Goal: Check status: Check status

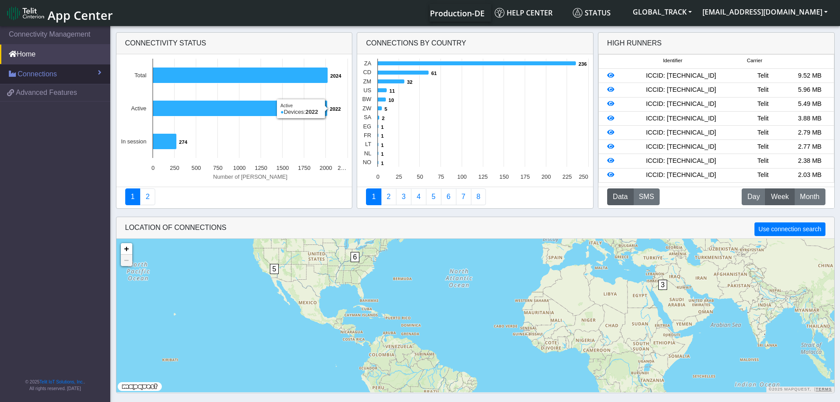
click at [34, 75] on span "Connections" at bounding box center [37, 74] width 39 height 11
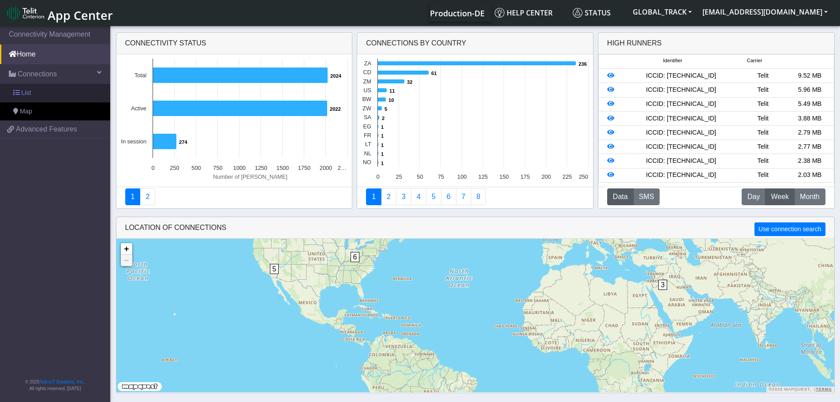
click at [56, 97] on link "List" at bounding box center [55, 93] width 110 height 19
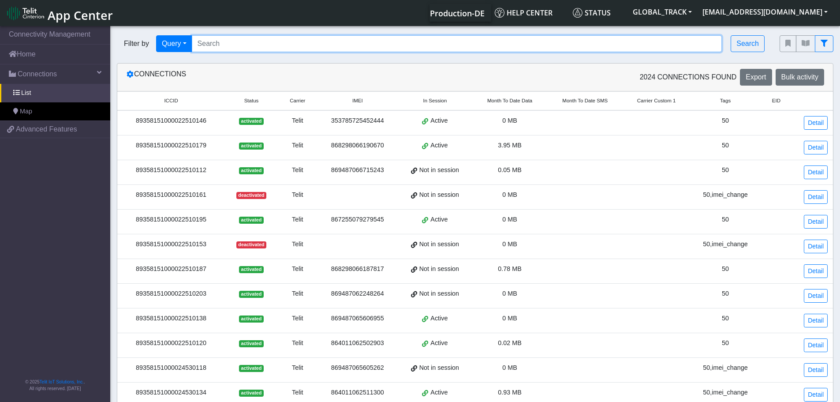
click at [223, 47] on input "Search..." at bounding box center [457, 43] width 531 height 17
paste input "864011062501244"
type input "864011062501244"
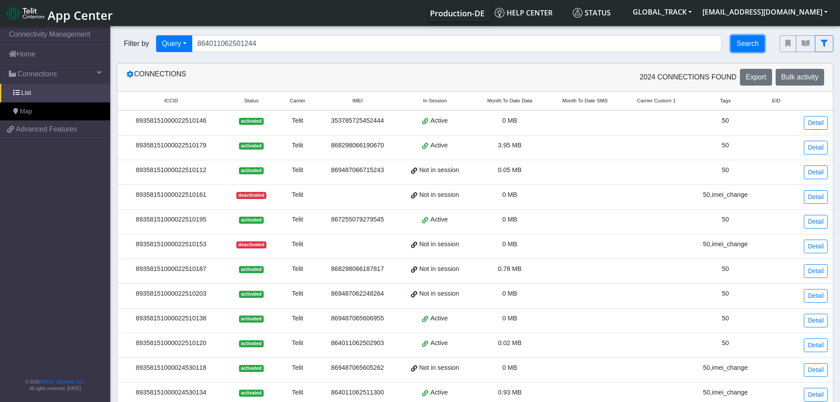
click at [749, 39] on button "Search" at bounding box center [748, 43] width 34 height 17
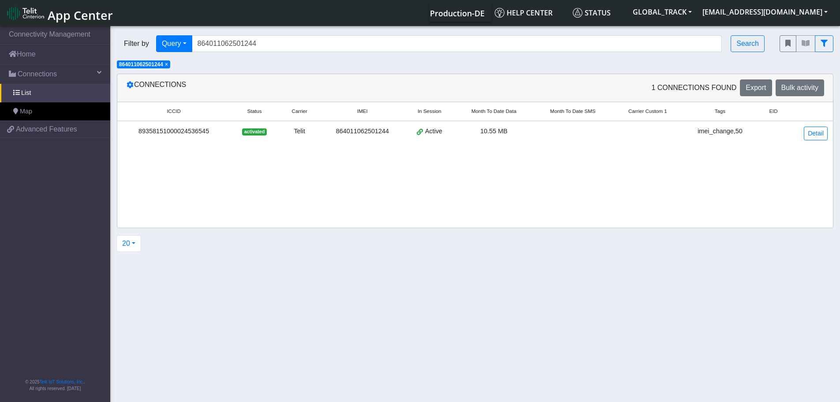
click at [300, 129] on div "Telit" at bounding box center [299, 132] width 31 height 10
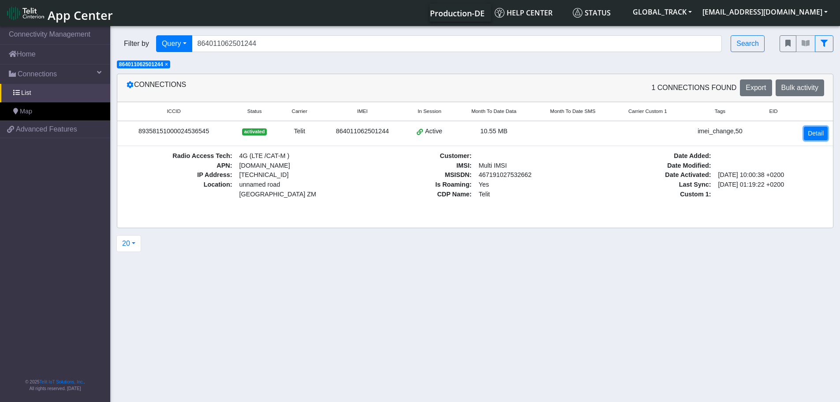
click at [812, 131] on link "Detail" at bounding box center [816, 134] width 24 height 14
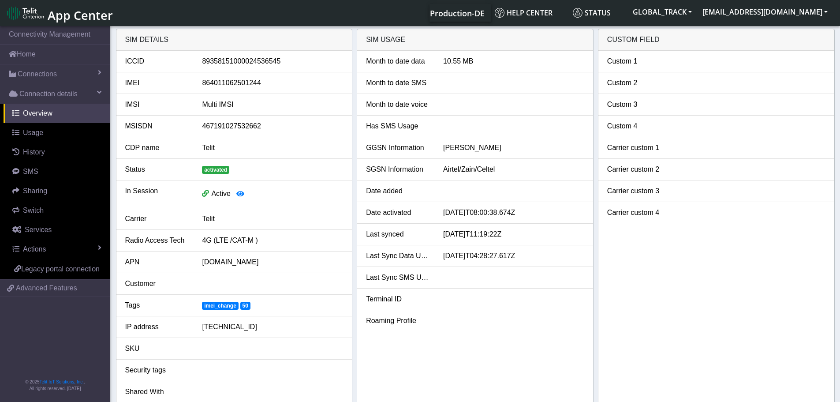
drag, startPoint x: 517, startPoint y: 238, endPoint x: 431, endPoint y: 236, distance: 85.6
click at [431, 236] on div "Last synced [DATE]T11:19:22Z" at bounding box center [475, 234] width 232 height 11
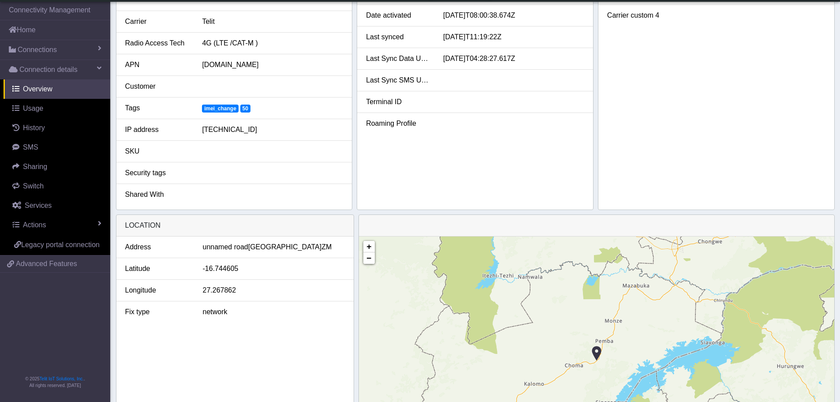
scroll to position [265, 0]
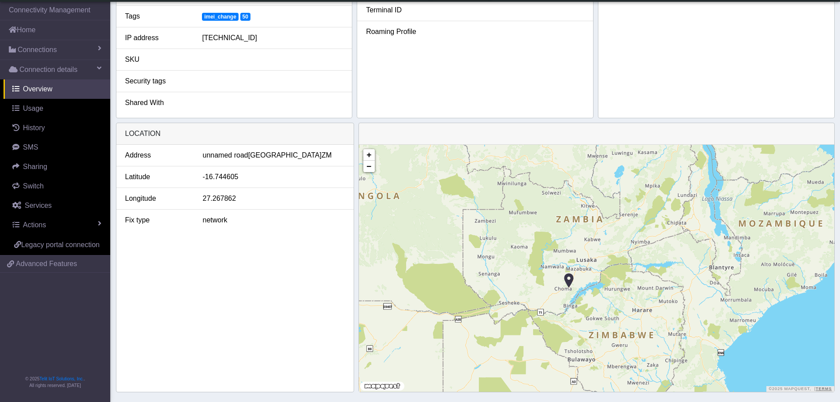
drag, startPoint x: 580, startPoint y: 320, endPoint x: 573, endPoint y: 286, distance: 34.6
click at [573, 286] on div "+ − ©2025 MapQuest, | Terms" at bounding box center [596, 268] width 475 height 247
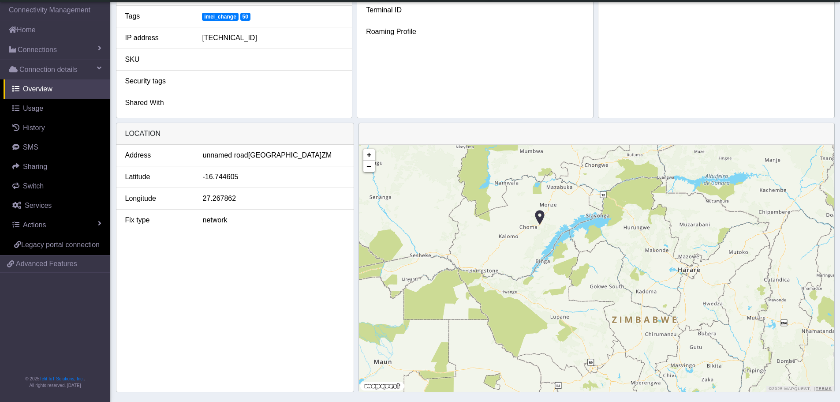
drag, startPoint x: 535, startPoint y: 253, endPoint x: 563, endPoint y: 271, distance: 33.0
click at [563, 271] on div "+ − ©2025 MapQuest, | Terms" at bounding box center [596, 268] width 475 height 247
click at [44, 210] on link "Services" at bounding box center [57, 205] width 107 height 19
select select "2: 6"
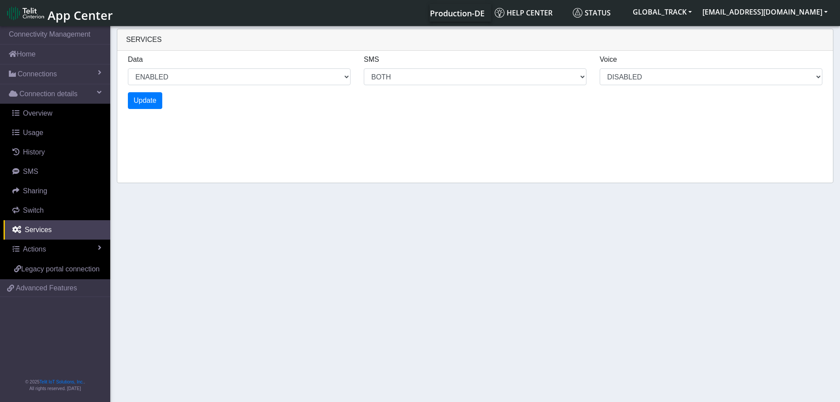
click at [184, 228] on section "Connectivity Management Home Connections List Map Connection details Overview U…" at bounding box center [420, 214] width 840 height 381
click at [86, 114] on link "Overview" at bounding box center [57, 113] width 107 height 19
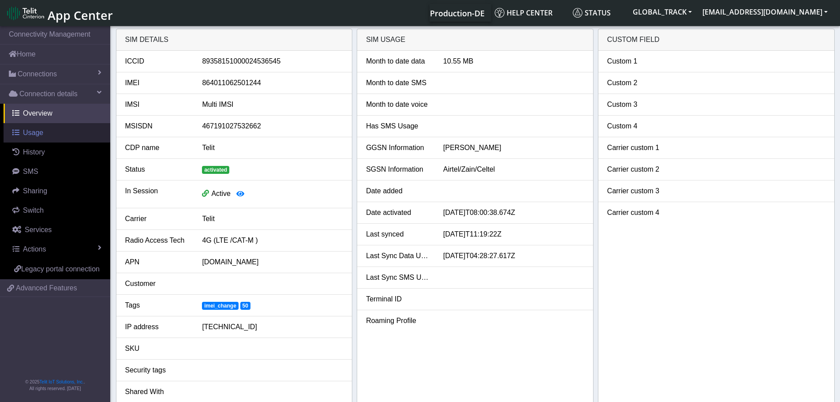
click at [50, 136] on link "Usage" at bounding box center [57, 132] width 107 height 19
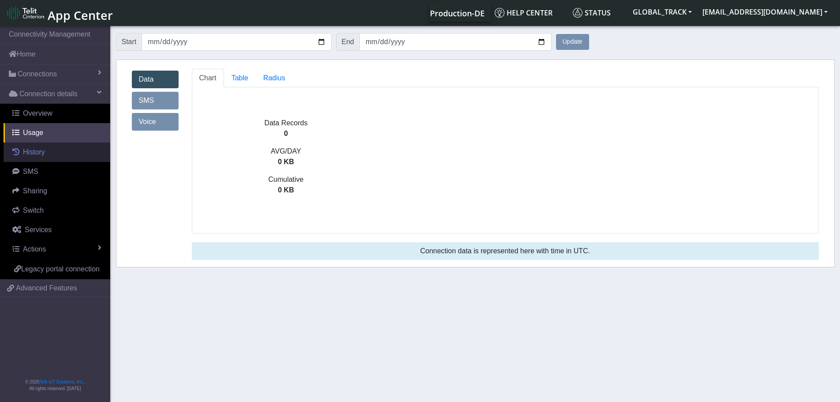
click at [55, 157] on link "History" at bounding box center [57, 151] width 107 height 19
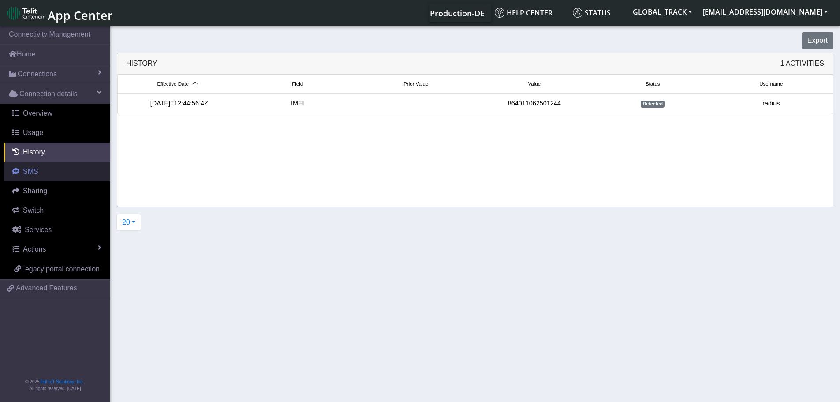
click at [56, 174] on link "SMS" at bounding box center [57, 171] width 107 height 19
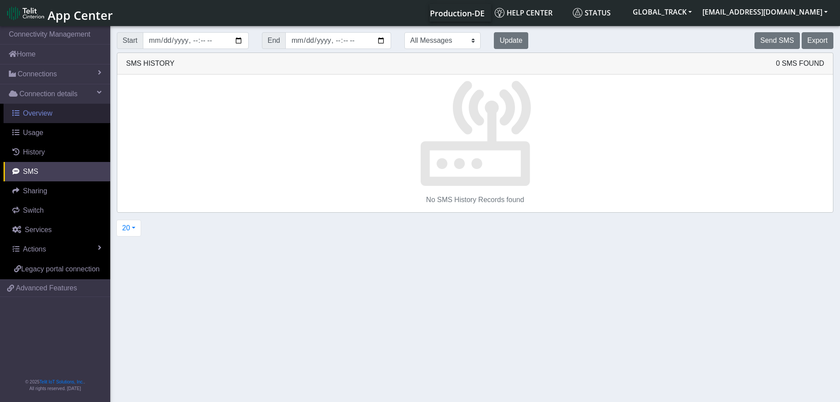
click at [59, 116] on link "Overview" at bounding box center [57, 113] width 107 height 19
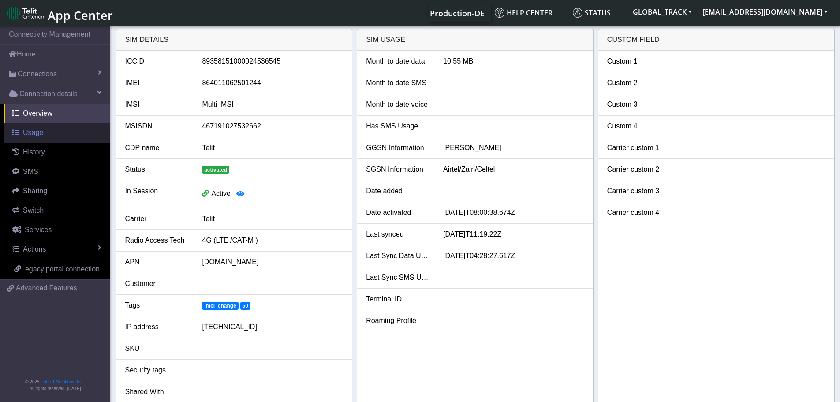
click at [66, 132] on link "Usage" at bounding box center [57, 132] width 107 height 19
